Goal: Navigation & Orientation: Find specific page/section

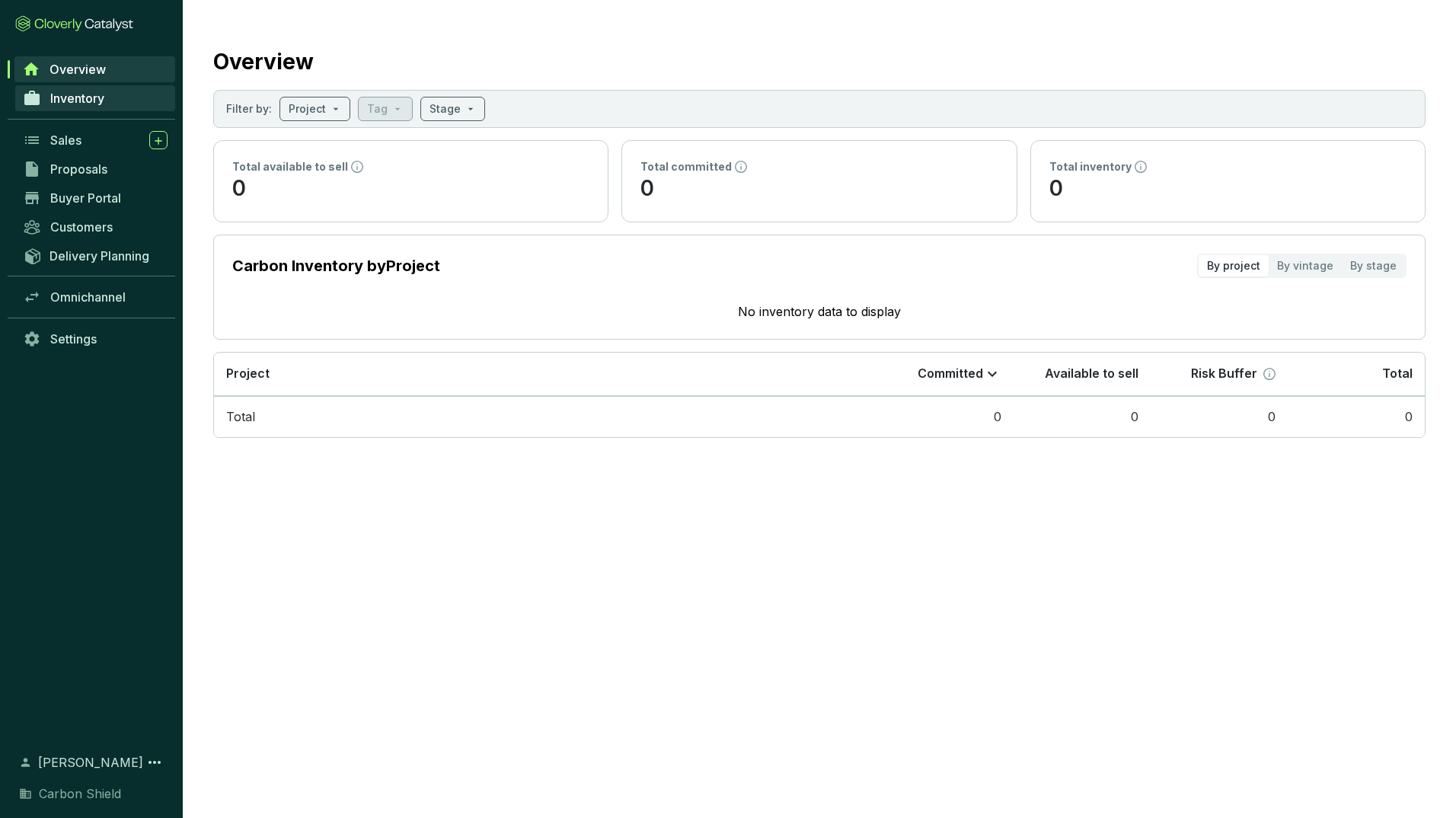
click at [88, 99] on span "Inventory" at bounding box center [77, 98] width 54 height 15
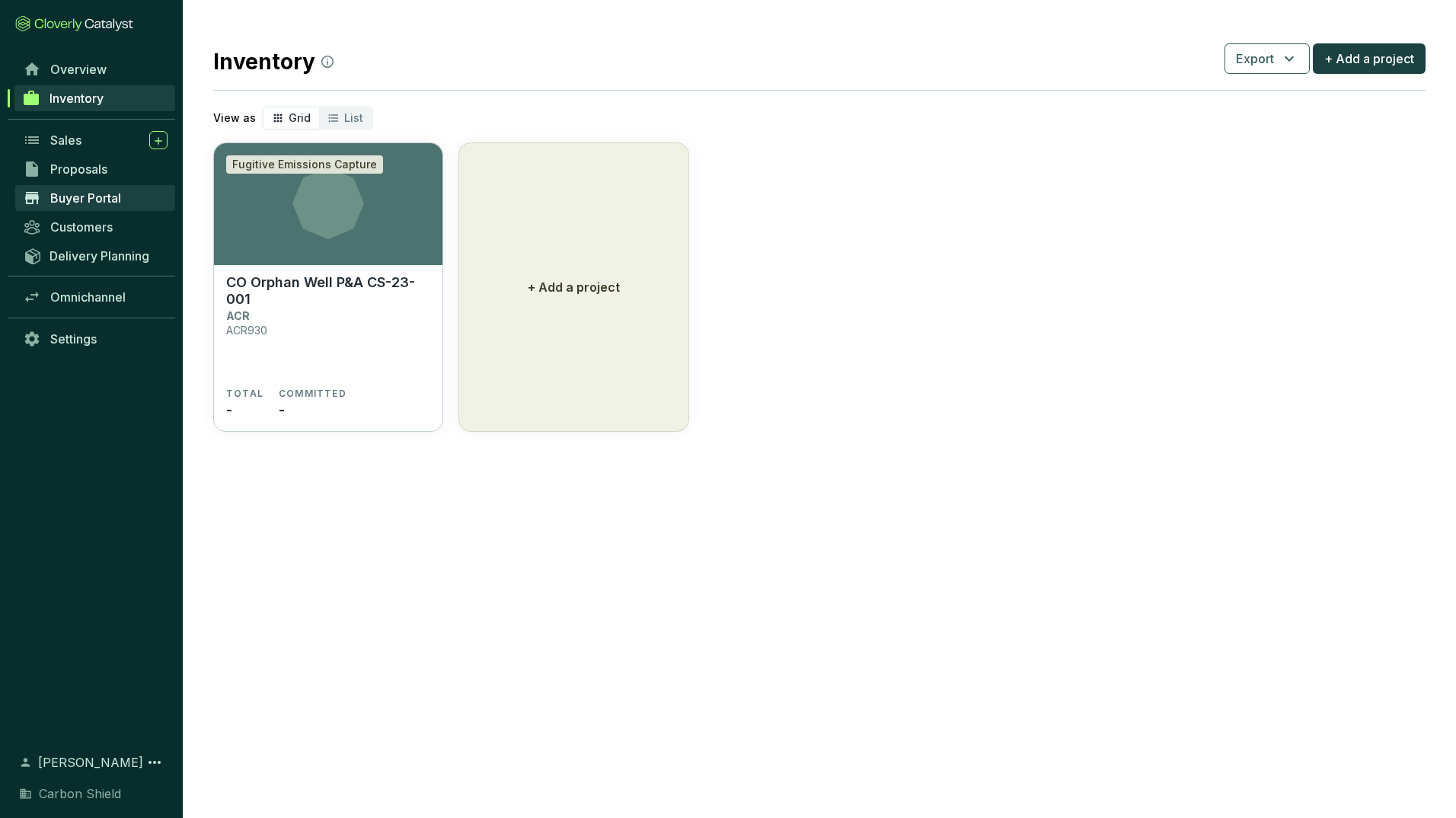
click at [92, 193] on span "Buyer Portal" at bounding box center [85, 197] width 70 height 15
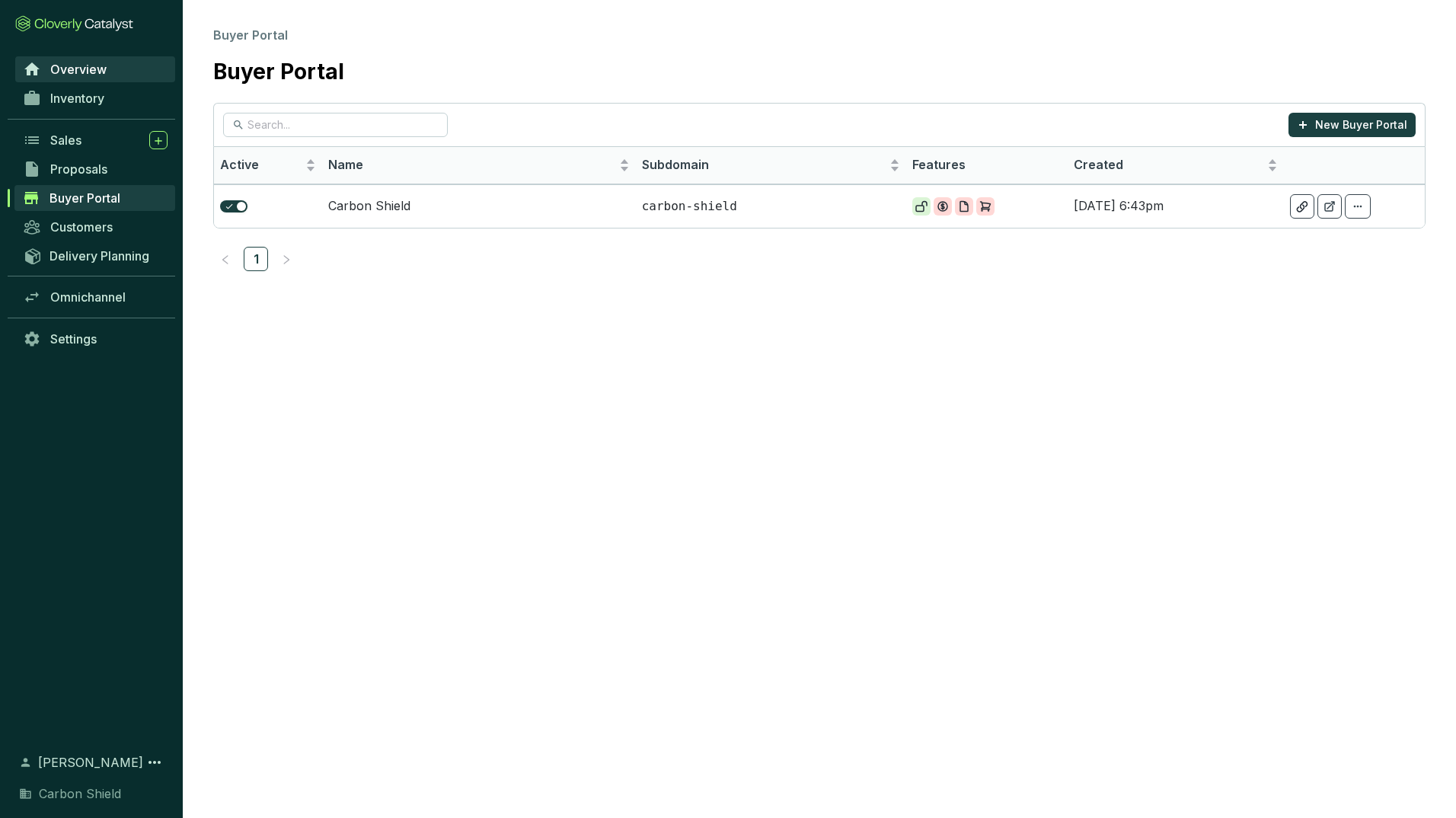
click at [103, 68] on span "Overview" at bounding box center [78, 69] width 56 height 15
